Goal: Information Seeking & Learning: Learn about a topic

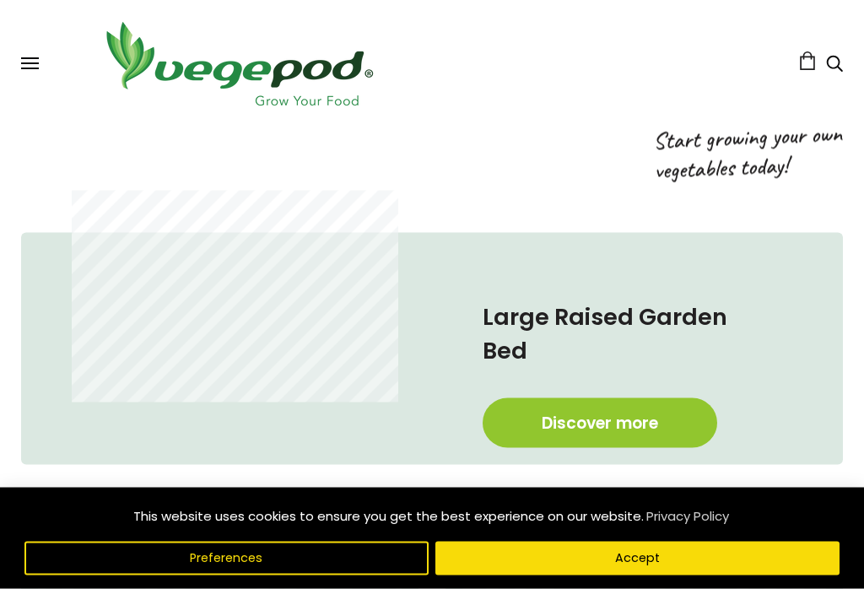
scroll to position [676, 0]
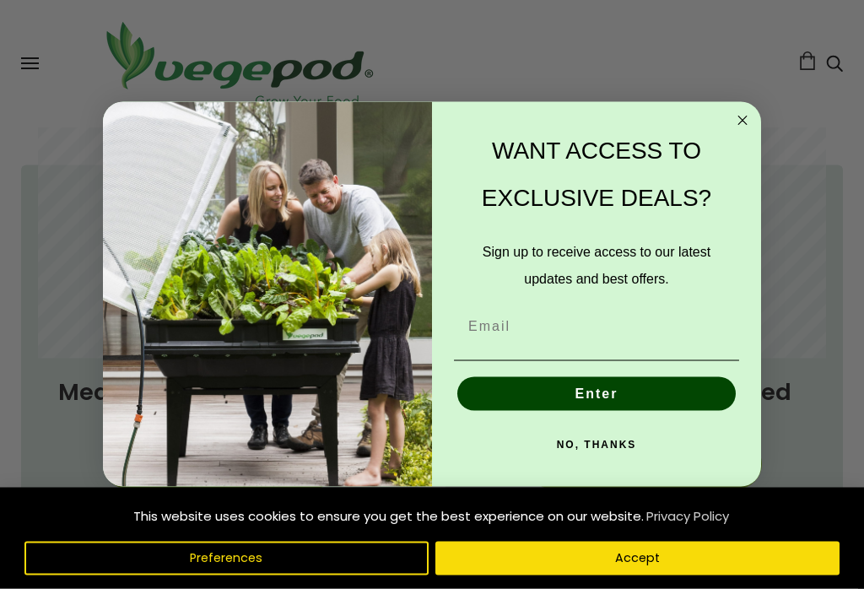
click at [733, 131] on icon "Close dialog" at bounding box center [742, 121] width 20 height 20
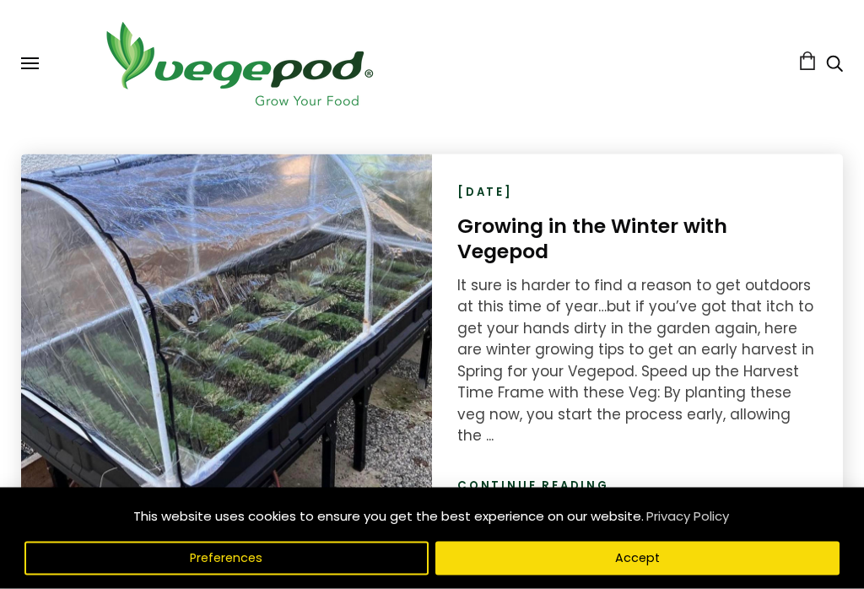
scroll to position [2205, 0]
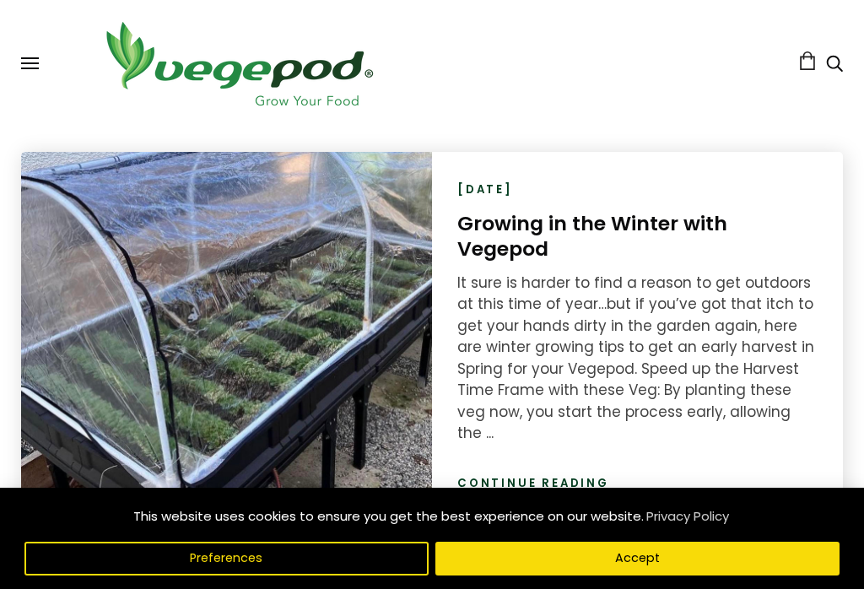
click at [559, 475] on link "Continue reading" at bounding box center [533, 483] width 152 height 17
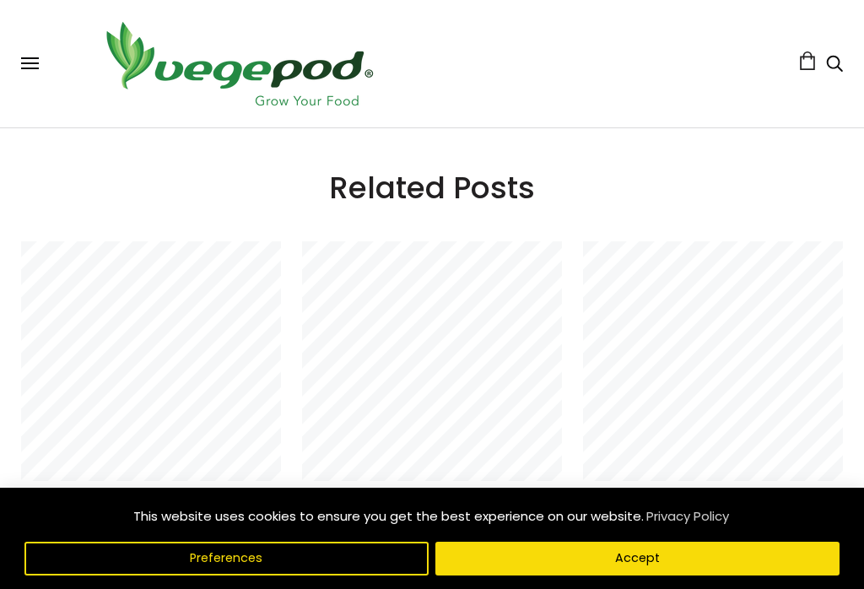
scroll to position [4216, 0]
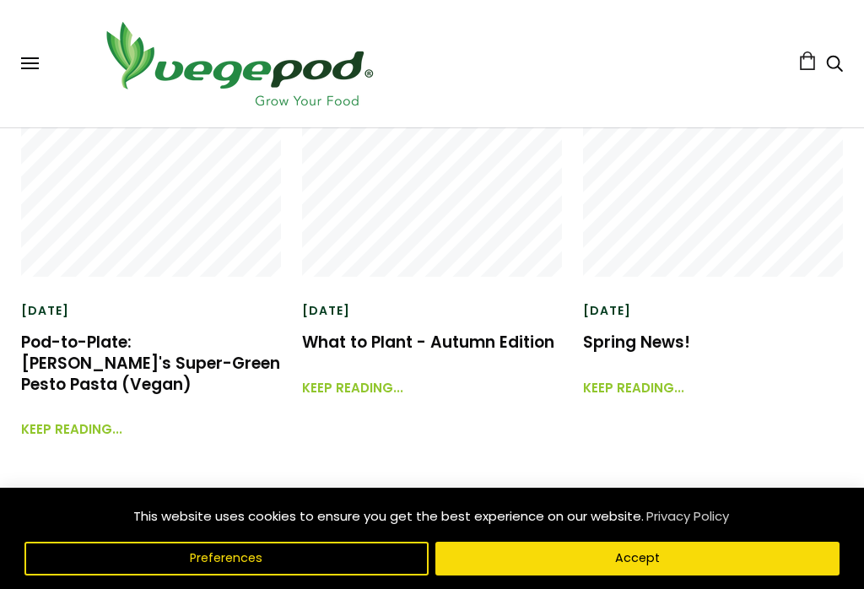
click at [463, 331] on link "What to Plant - Autumn Edition" at bounding box center [428, 342] width 252 height 23
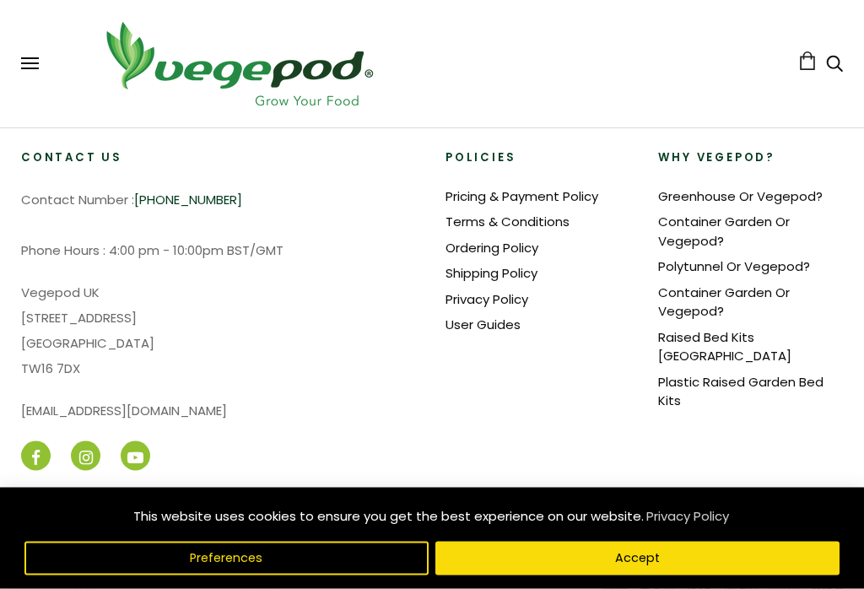
scroll to position [2800, 0]
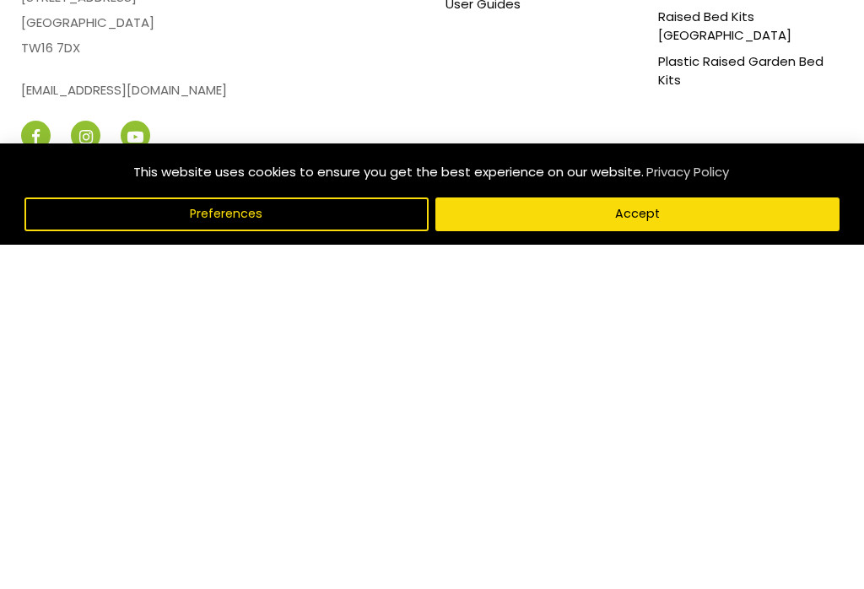
scroll to position [2859, 0]
